Goal: Information Seeking & Learning: Learn about a topic

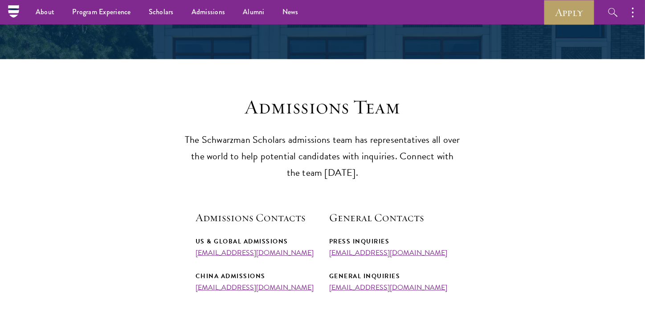
scroll to position [109, 0]
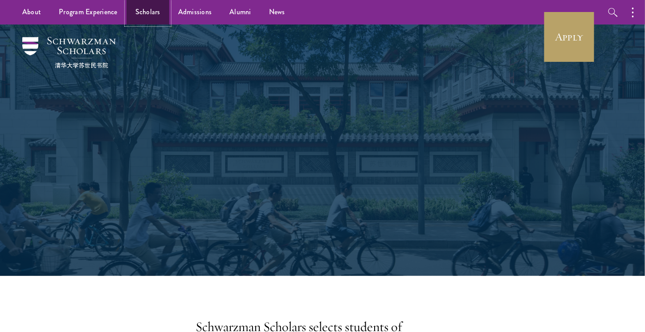
click at [144, 20] on link "Scholars" at bounding box center [147, 12] width 43 height 24
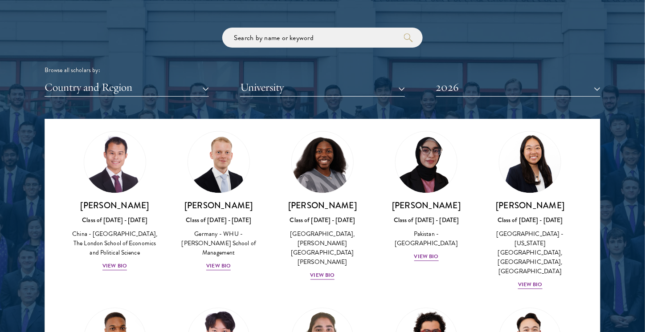
scroll to position [3441, 0]
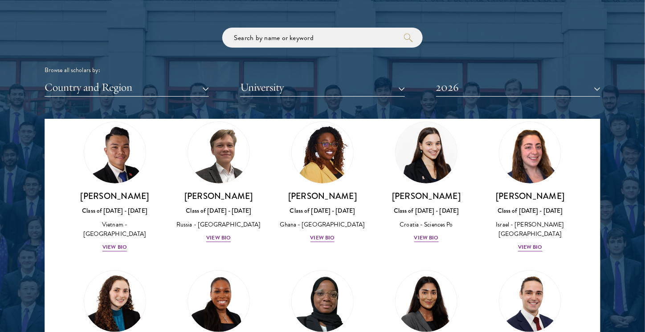
drag, startPoint x: 219, startPoint y: 267, endPoint x: 202, endPoint y: 268, distance: 17.0
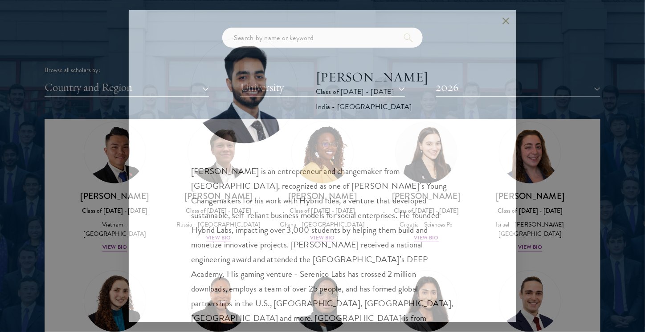
click at [213, 265] on div "[PERSON_NAME] is an entrepreneur and changemaker from [GEOGRAPHIC_DATA], recogn…" at bounding box center [322, 252] width 263 height 177
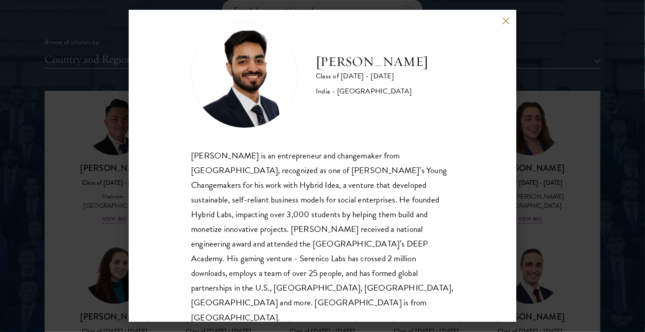
scroll to position [1108, 0]
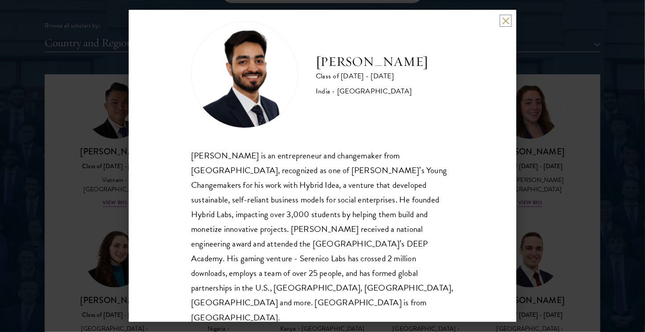
click at [503, 17] on button at bounding box center [506, 21] width 8 height 8
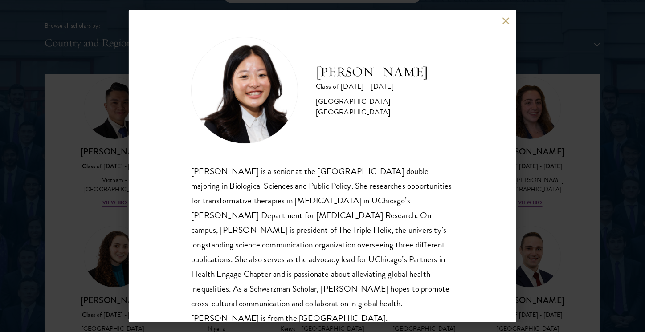
click at [504, 19] on button at bounding box center [506, 21] width 8 height 8
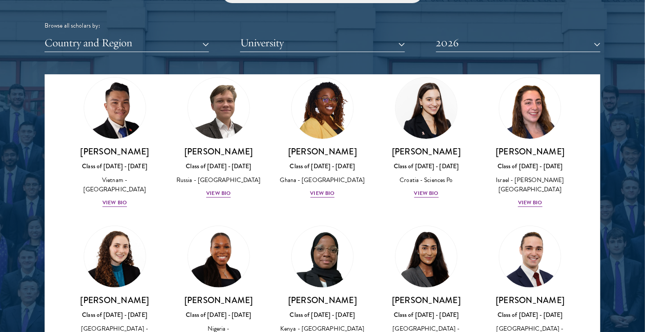
scroll to position [1757, 0]
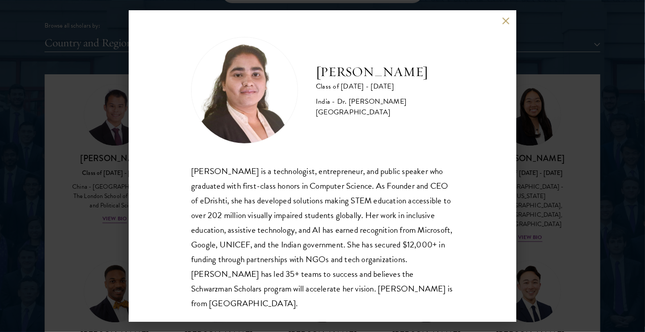
scroll to position [1, 0]
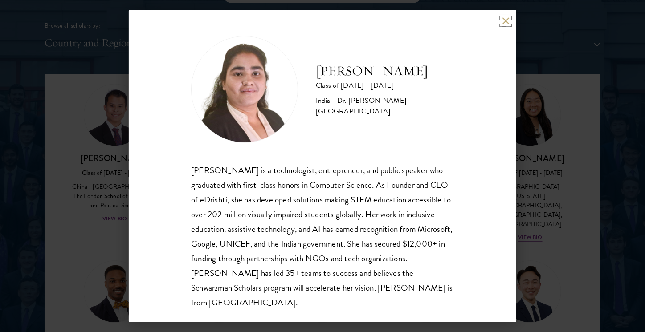
click at [504, 17] on button at bounding box center [506, 21] width 8 height 8
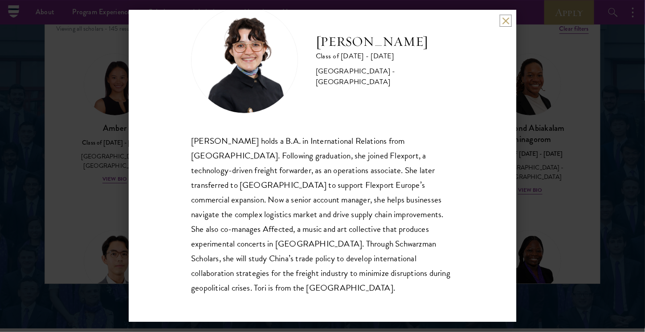
scroll to position [1158, 0]
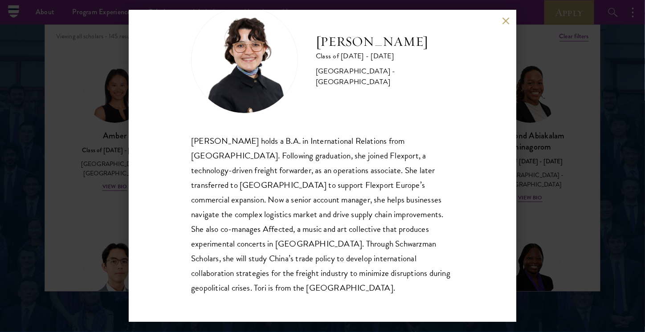
click at [502, 16] on div "Victoria Agostini Class of 2025 - 2026 United States of America - Pomona Colleg…" at bounding box center [322, 166] width 387 height 312
click at [502, 17] on button at bounding box center [506, 21] width 8 height 8
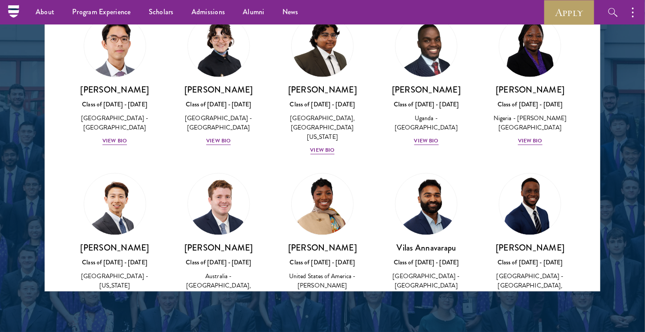
scroll to position [312, 0]
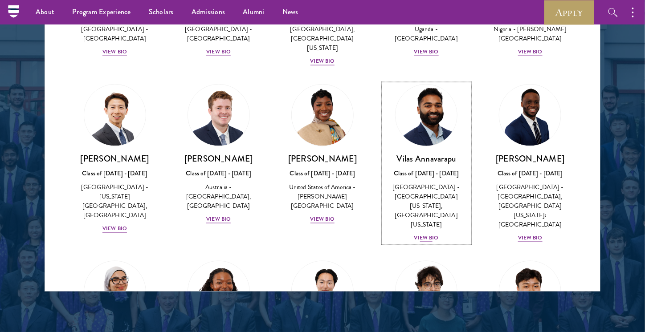
click at [421, 216] on div "Vilas Annavarapu Class of 2025 - 2026 United States of America - University of …" at bounding box center [426, 198] width 86 height 90
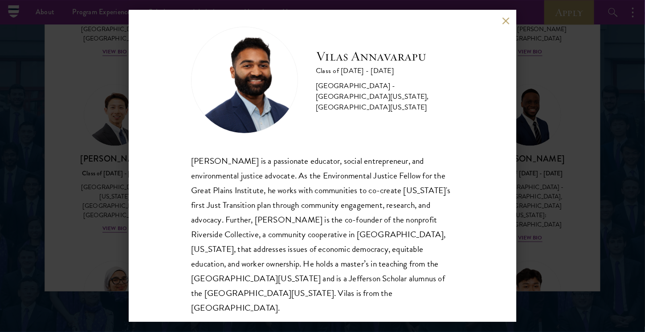
scroll to position [16, 0]
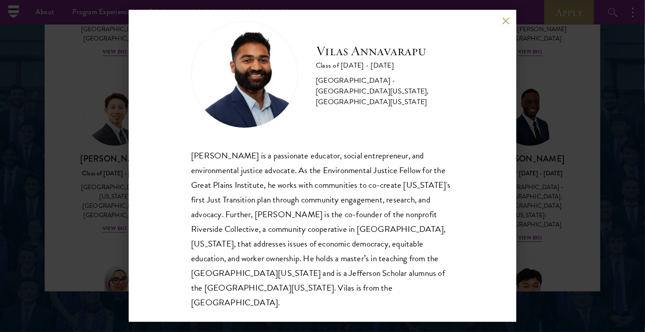
click at [510, 20] on button at bounding box center [506, 21] width 8 height 8
